Goal: Submit feedback/report problem: Provide input to the site owners about the experience or issues

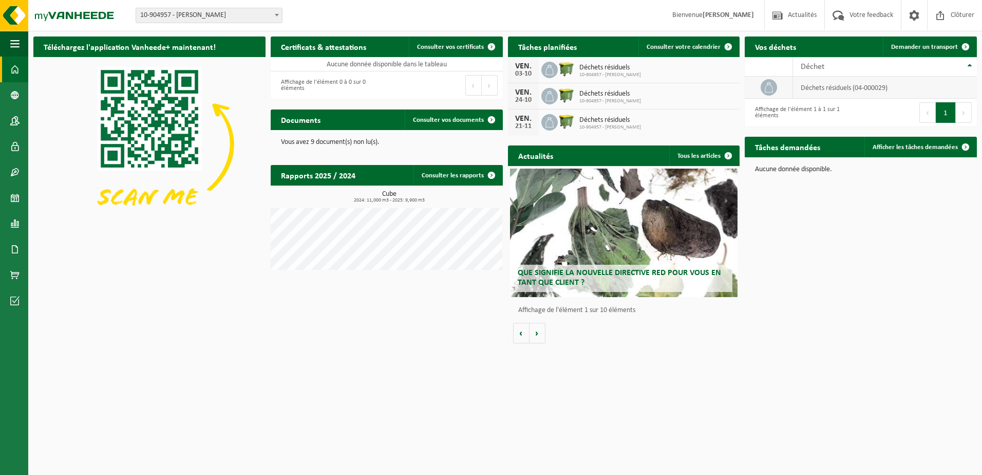
click at [839, 91] on td "déchets résiduels (04-000029)" at bounding box center [885, 88] width 184 height 22
click at [873, 11] on span "Votre feedback" at bounding box center [871, 15] width 49 height 30
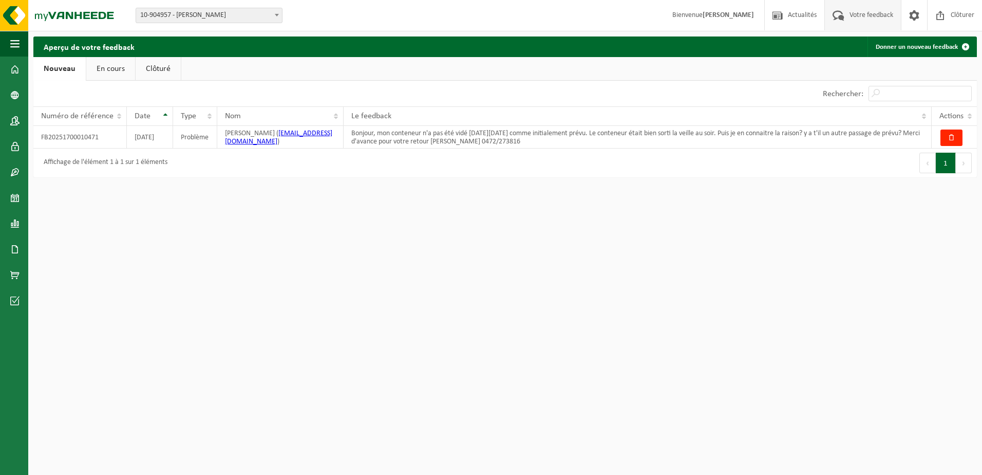
click at [115, 69] on link "En cours" at bounding box center [110, 69] width 49 height 24
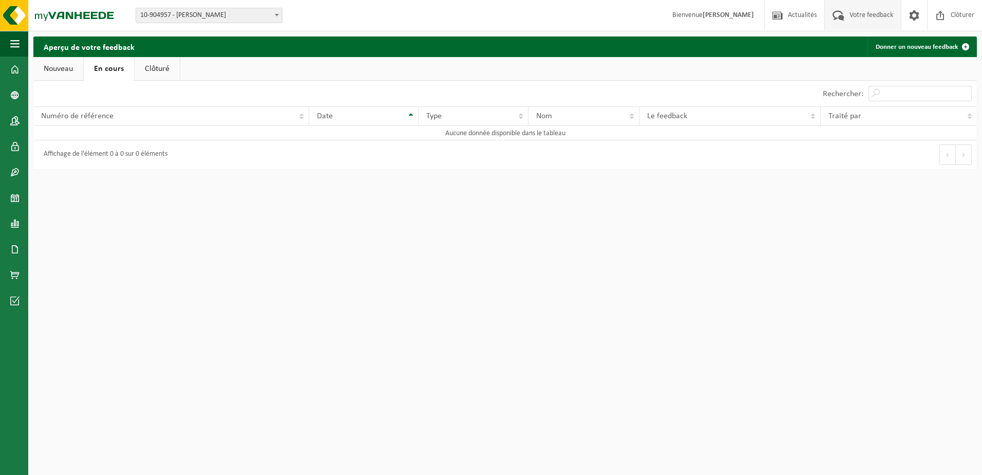
click at [161, 71] on link "Clôturé" at bounding box center [157, 69] width 45 height 24
click at [60, 68] on link "Nouveau" at bounding box center [58, 69] width 50 height 24
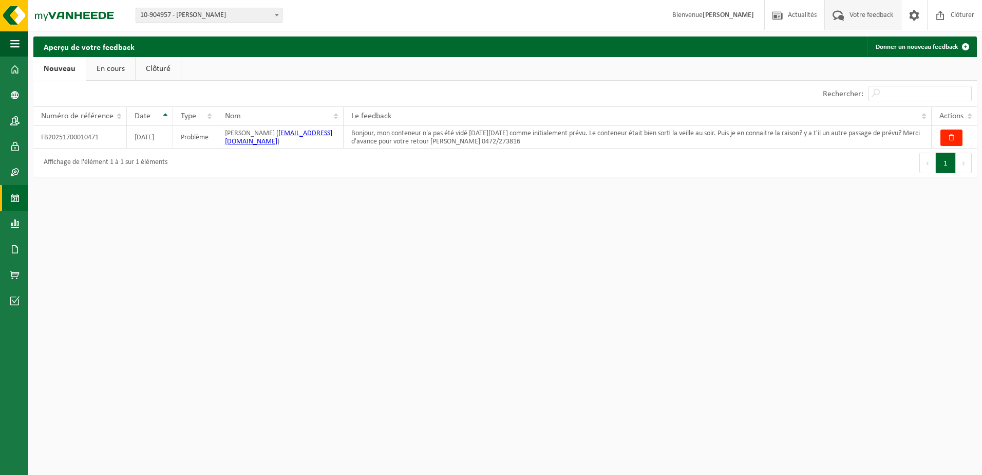
click at [15, 195] on span at bounding box center [14, 198] width 9 height 26
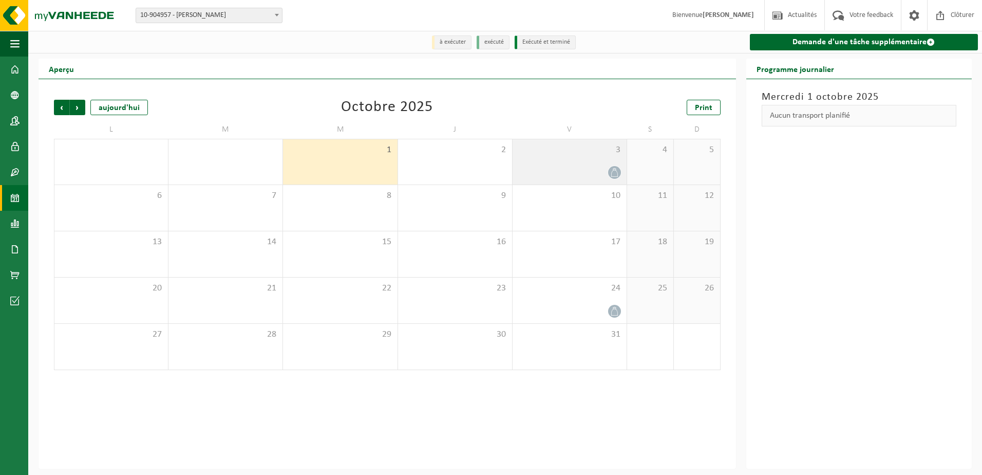
click at [577, 165] on div "3" at bounding box center [570, 161] width 114 height 45
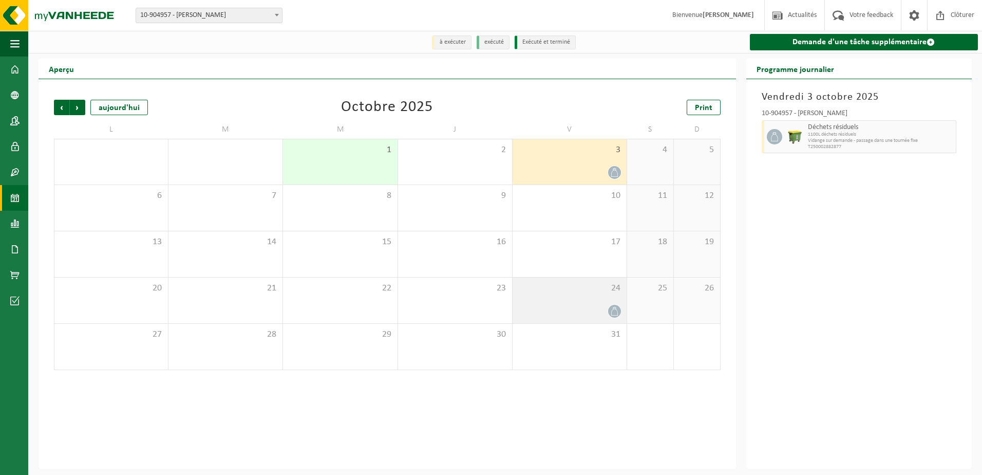
click at [574, 304] on div "24" at bounding box center [570, 300] width 114 height 46
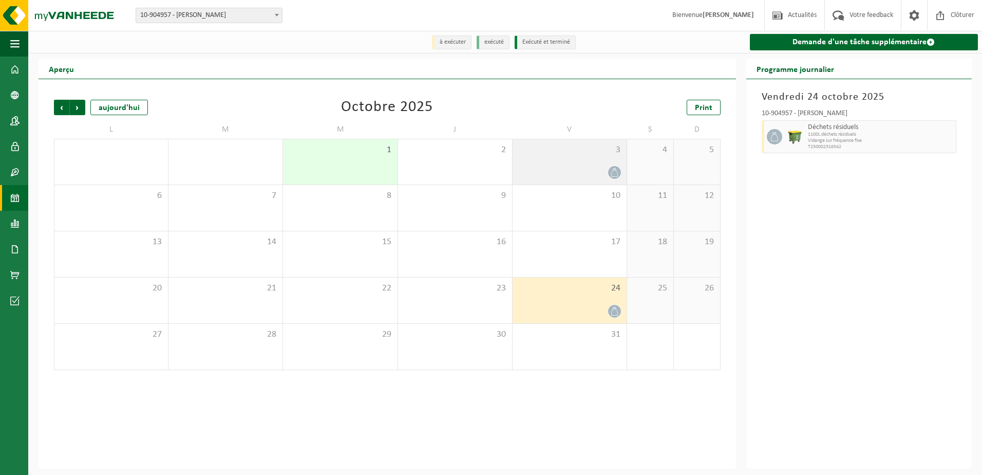
click at [549, 162] on div "3" at bounding box center [570, 161] width 114 height 45
